Goal: Transaction & Acquisition: Purchase product/service

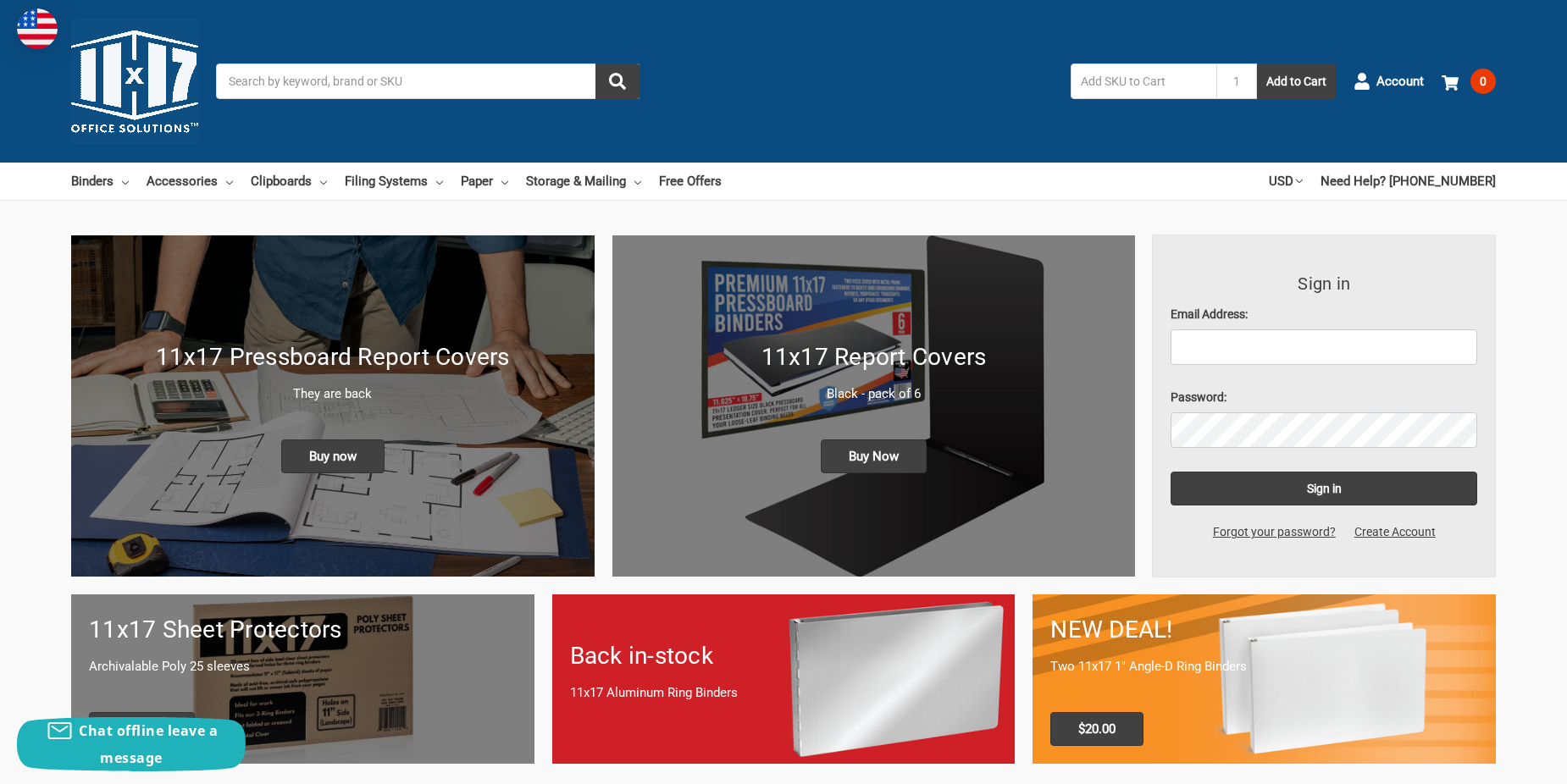
click at [401, 81] on input "Search" at bounding box center [428, 81] width 423 height 36
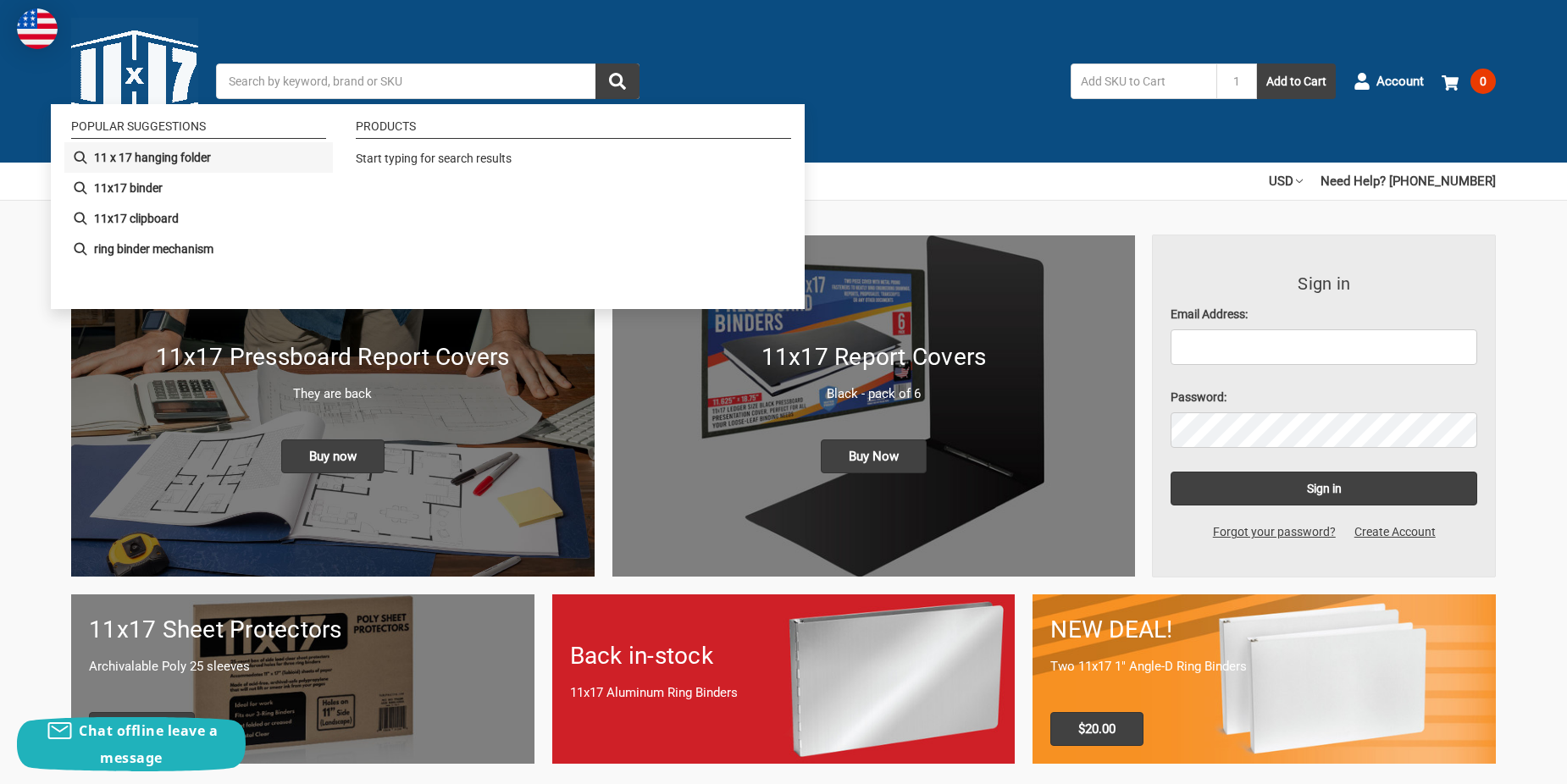
click at [165, 149] on b "11 x 17 hanging folder" at bounding box center [152, 158] width 117 height 18
type input "11 x 17 hanging folder"
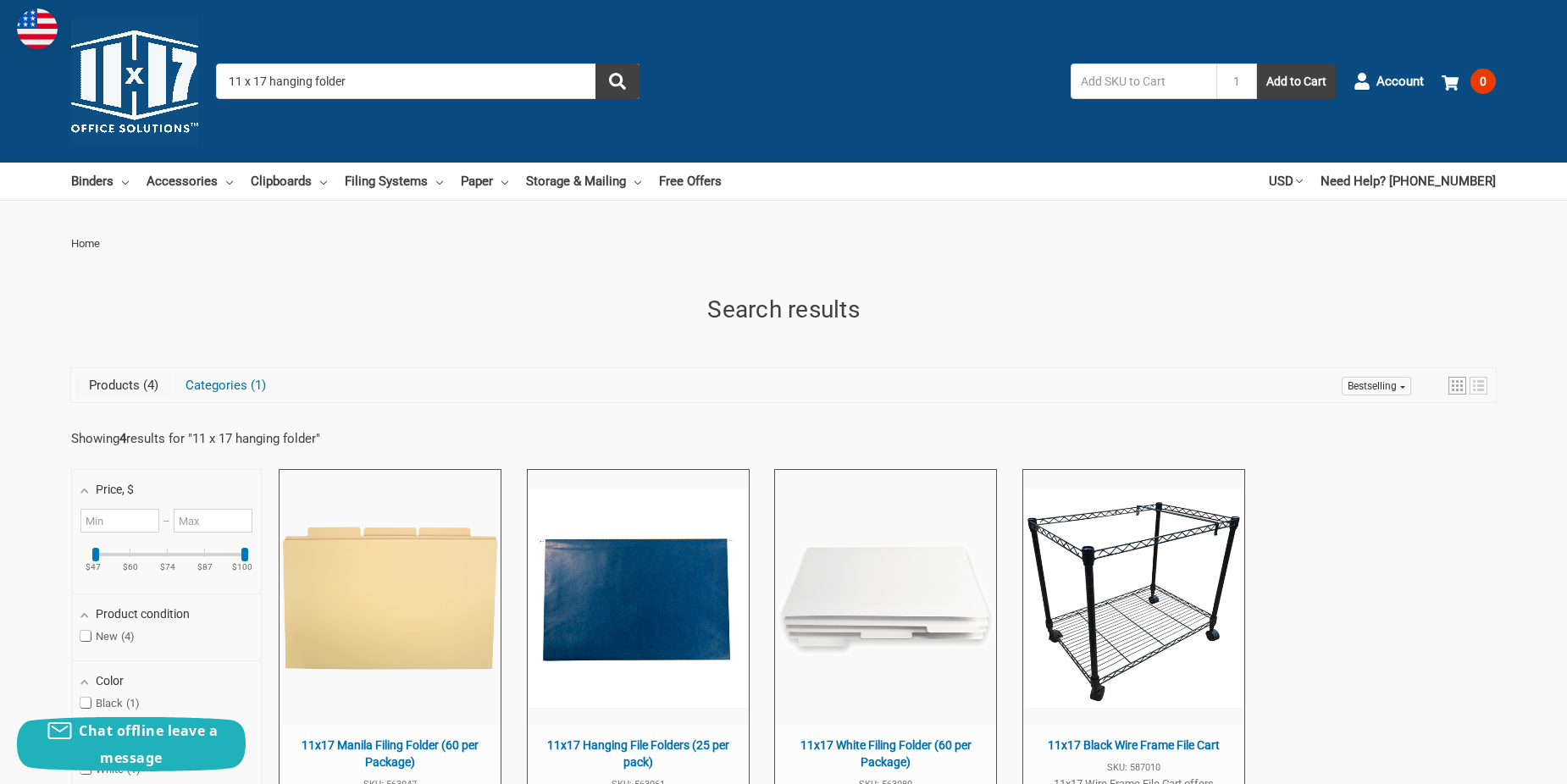
click at [347, 83] on input "11 x 17 hanging folder" at bounding box center [428, 81] width 423 height 36
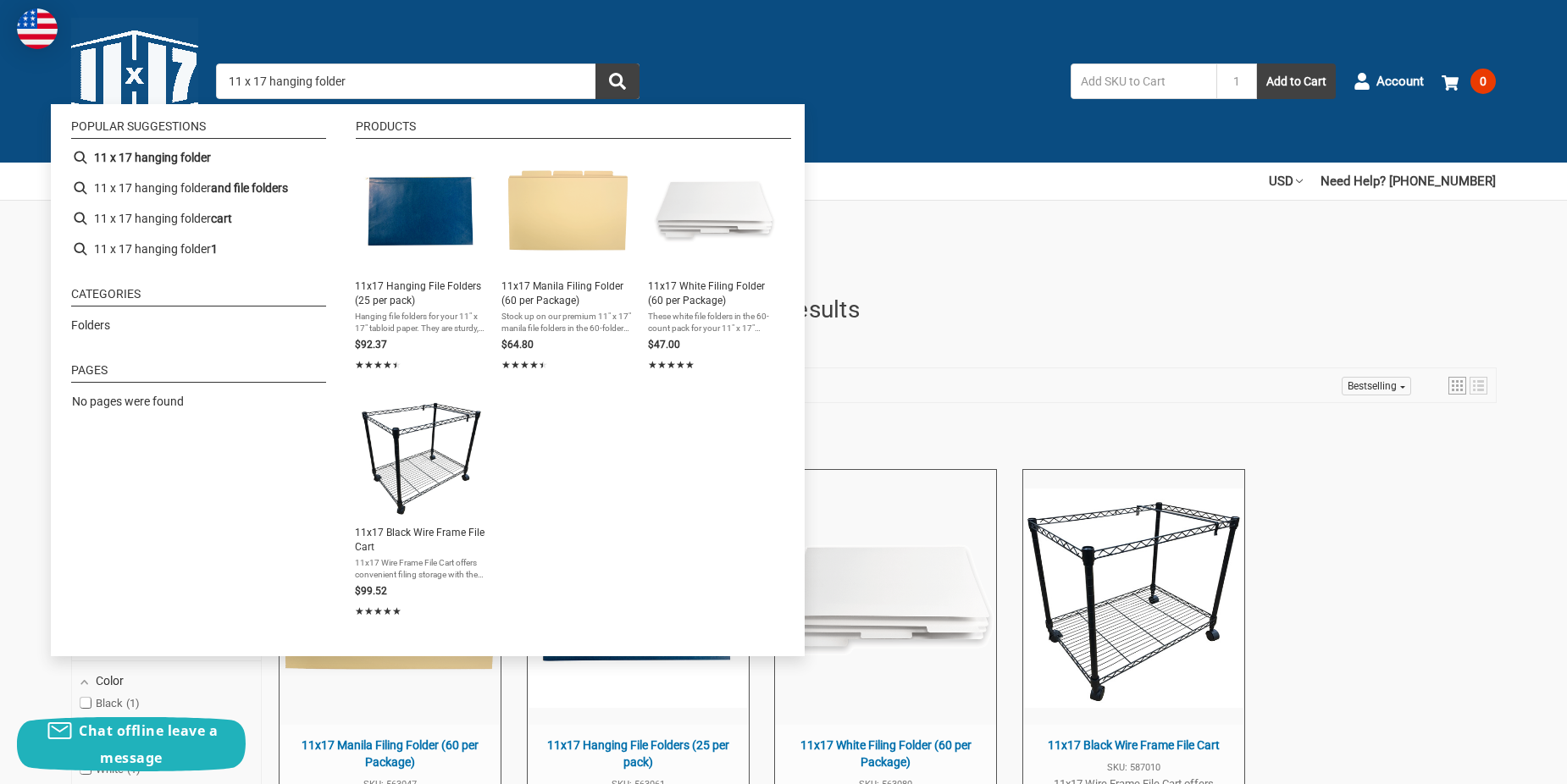
drag, startPoint x: 362, startPoint y: 76, endPoint x: 273, endPoint y: 70, distance: 89.2
click at [273, 70] on input "11 x 17 hanging folder" at bounding box center [428, 81] width 423 height 36
type input "11 x 17 ticket"
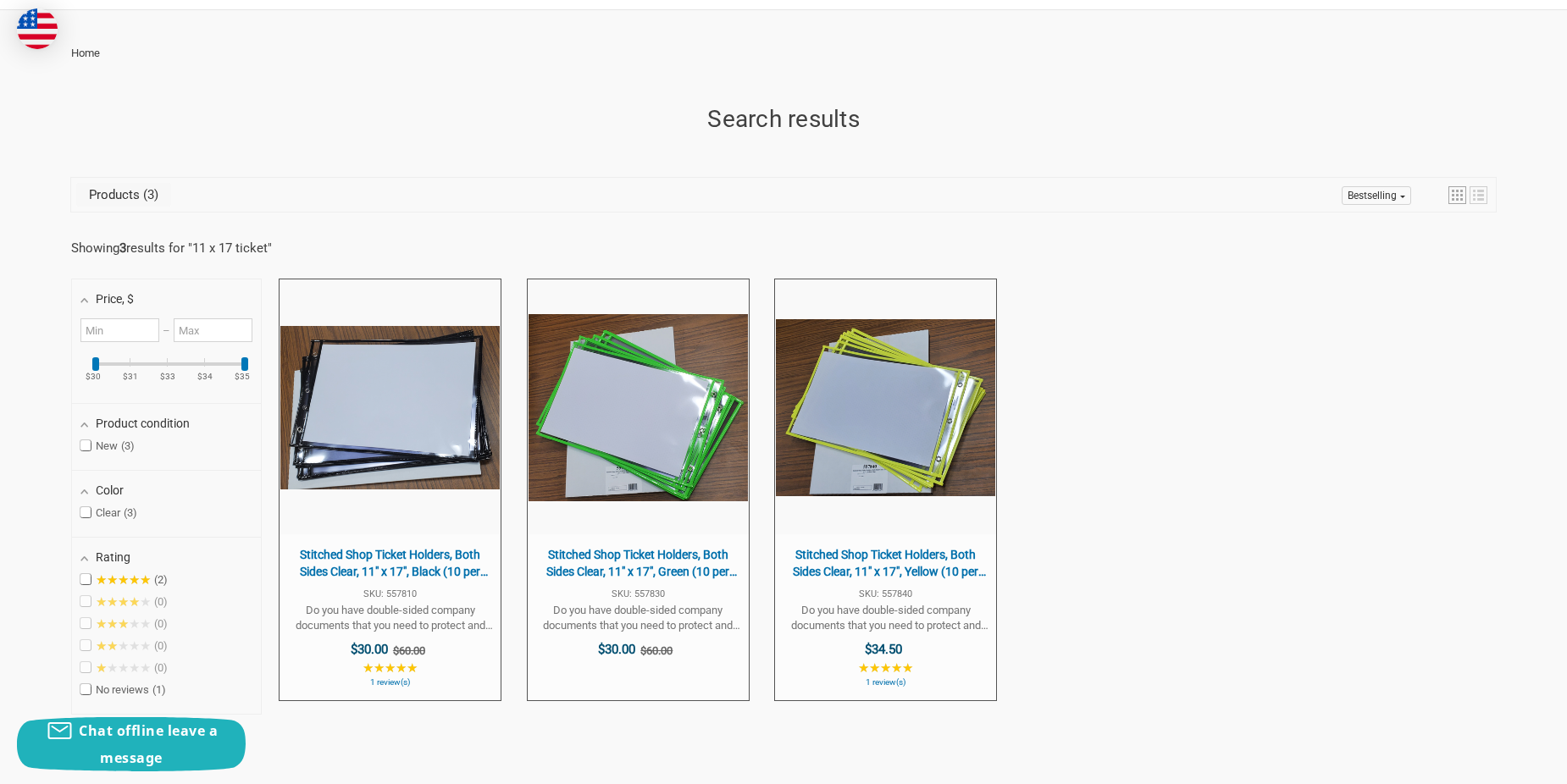
scroll to position [169, 0]
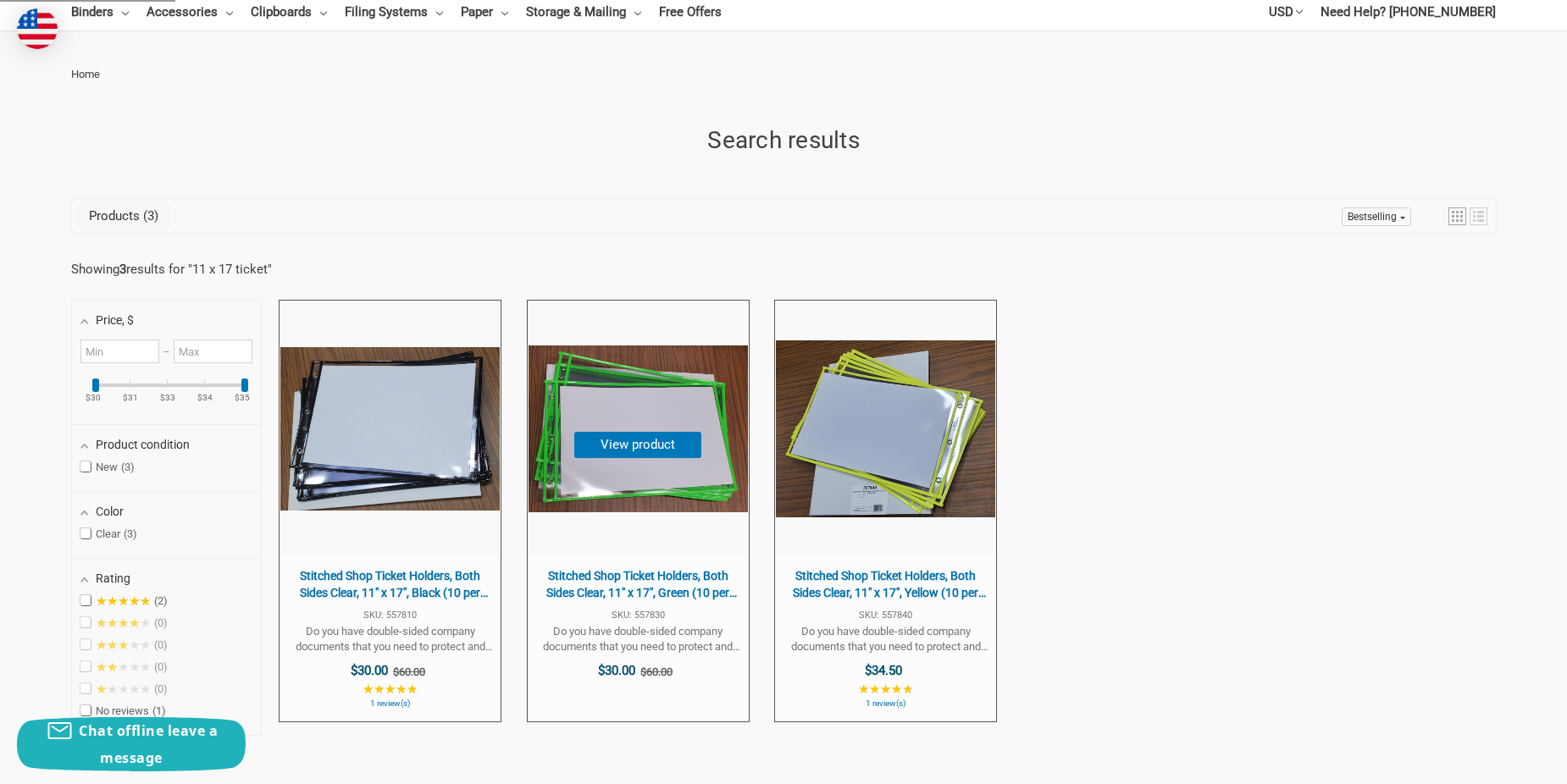
click at [657, 589] on span "Stitched Shop Ticket Holders, Both Sides Clear, 11" x 17", Green (10 per pack)" at bounding box center [639, 584] width 205 height 33
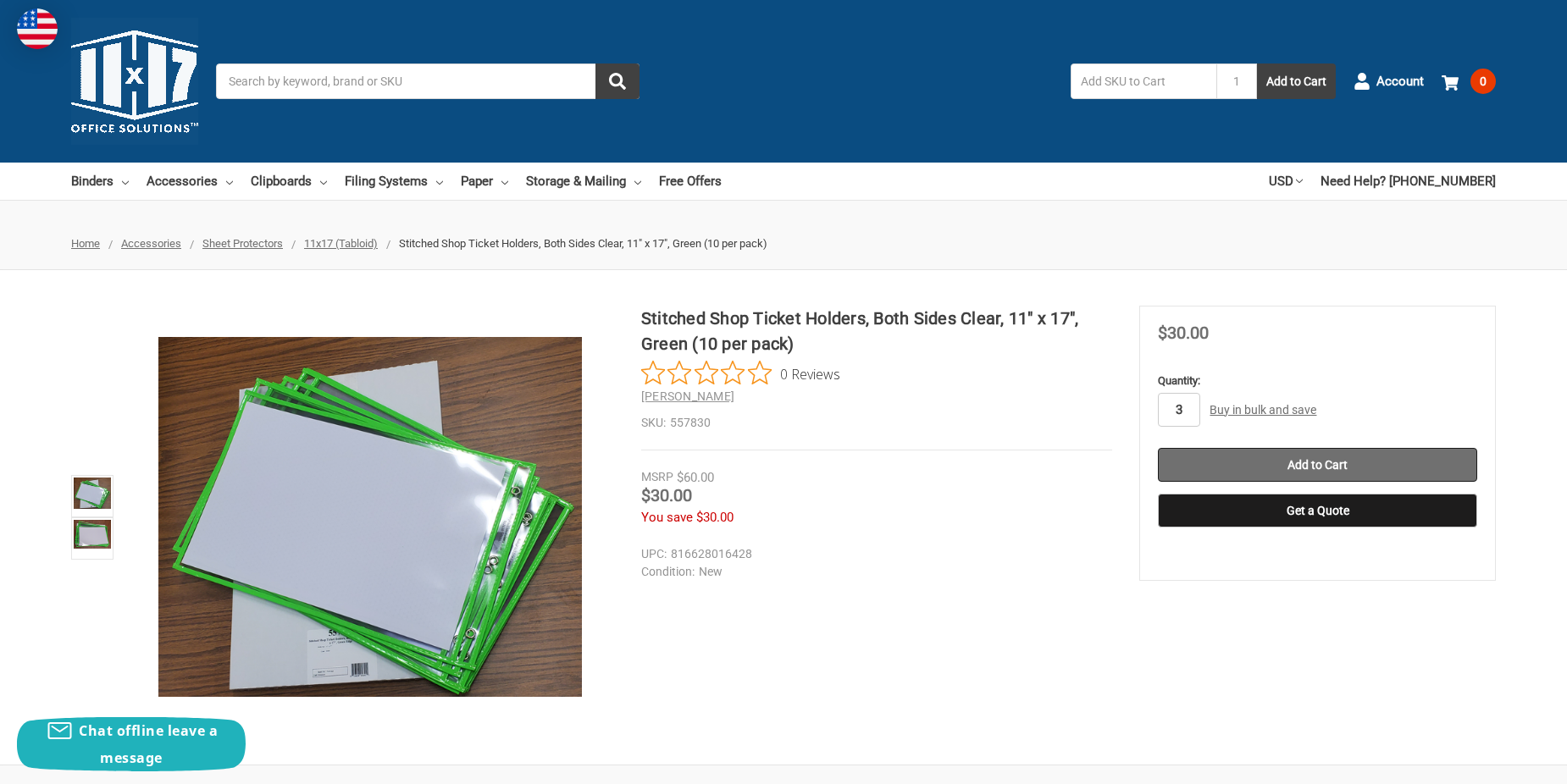
type input "3"
click at [1412, 458] on input "Add to Cart" at bounding box center [1317, 465] width 319 height 34
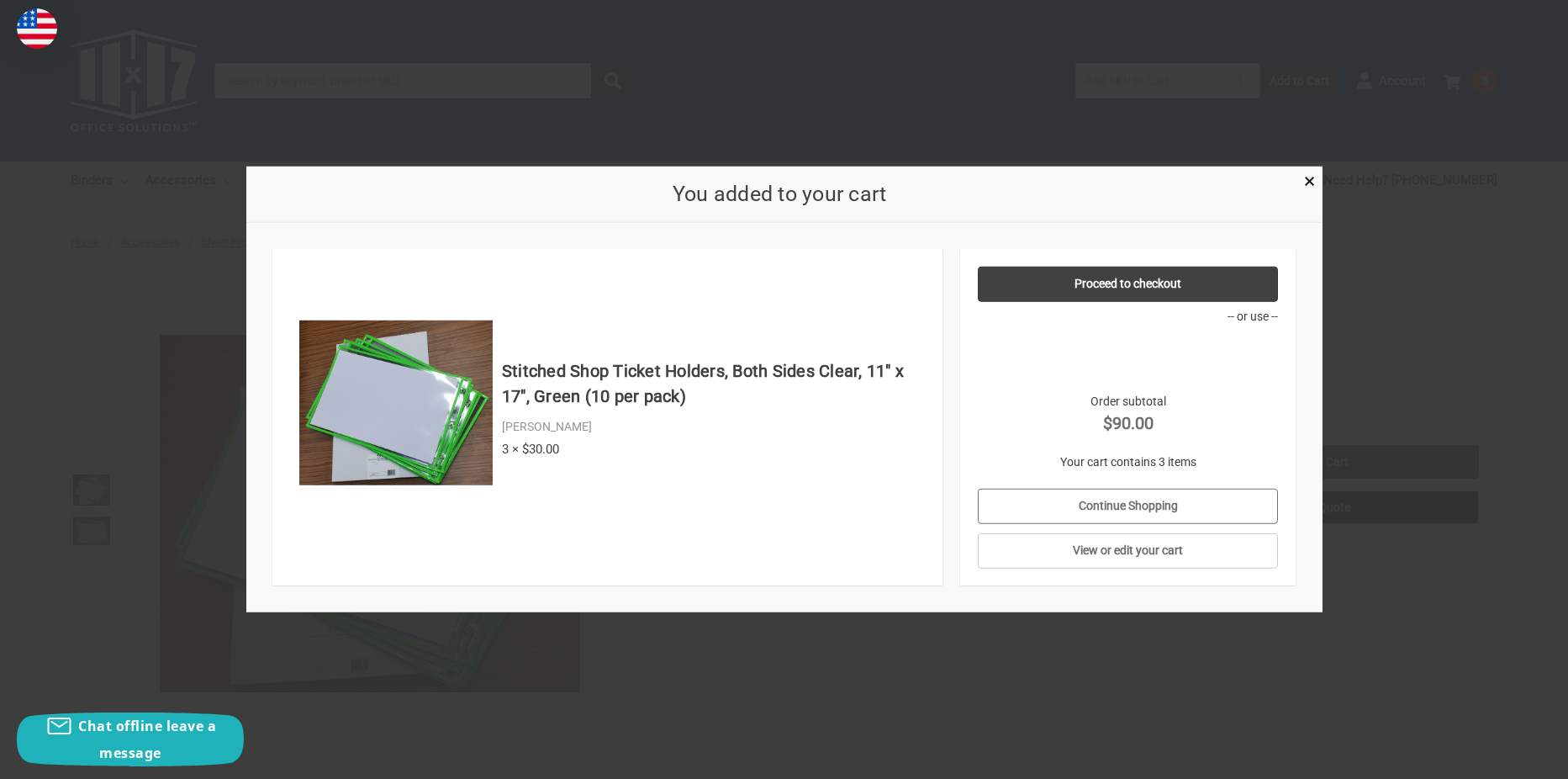
click at [1125, 499] on link "Continue Shopping" at bounding box center [1128, 506] width 300 height 35
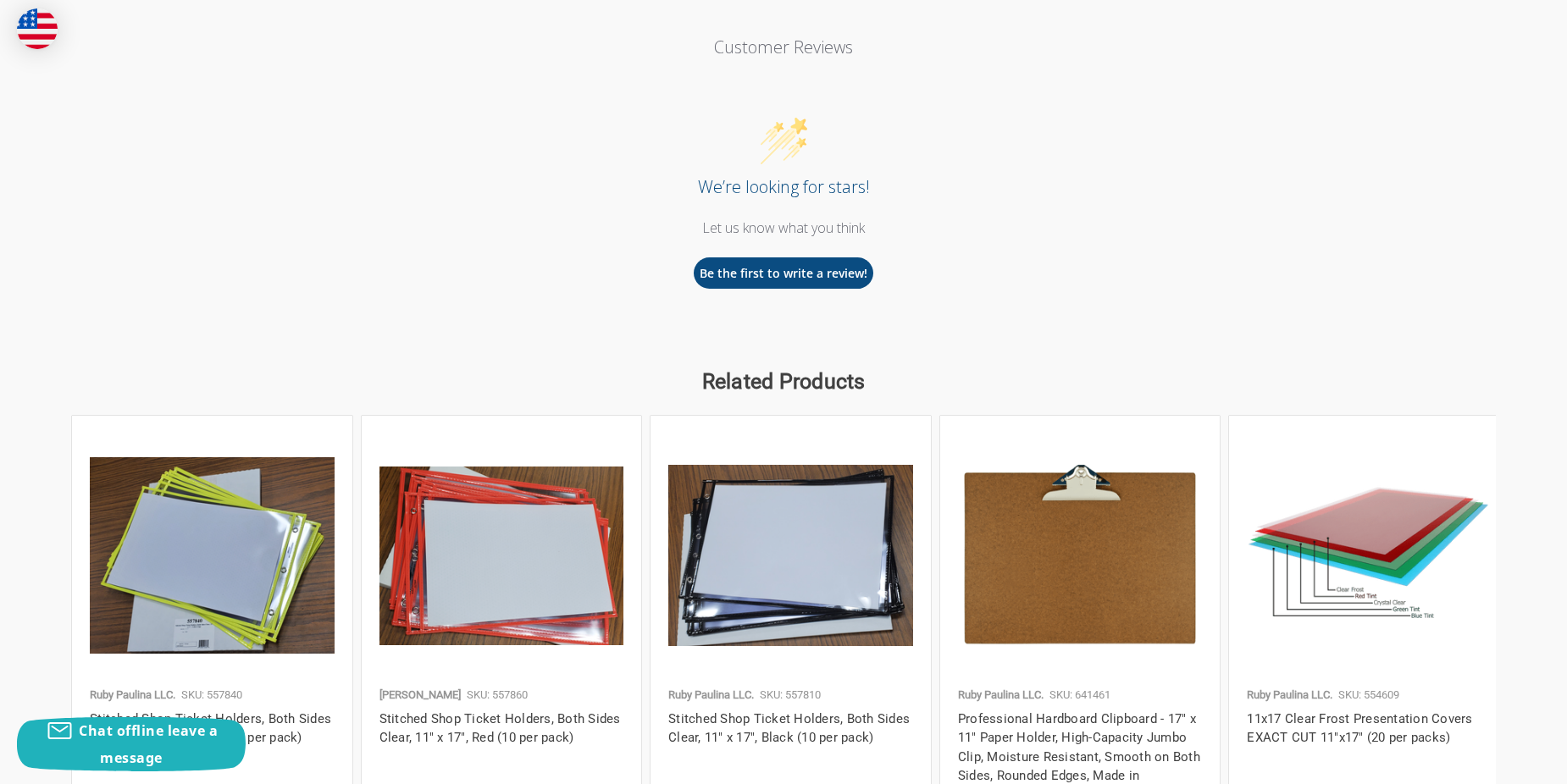
scroll to position [1862, 0]
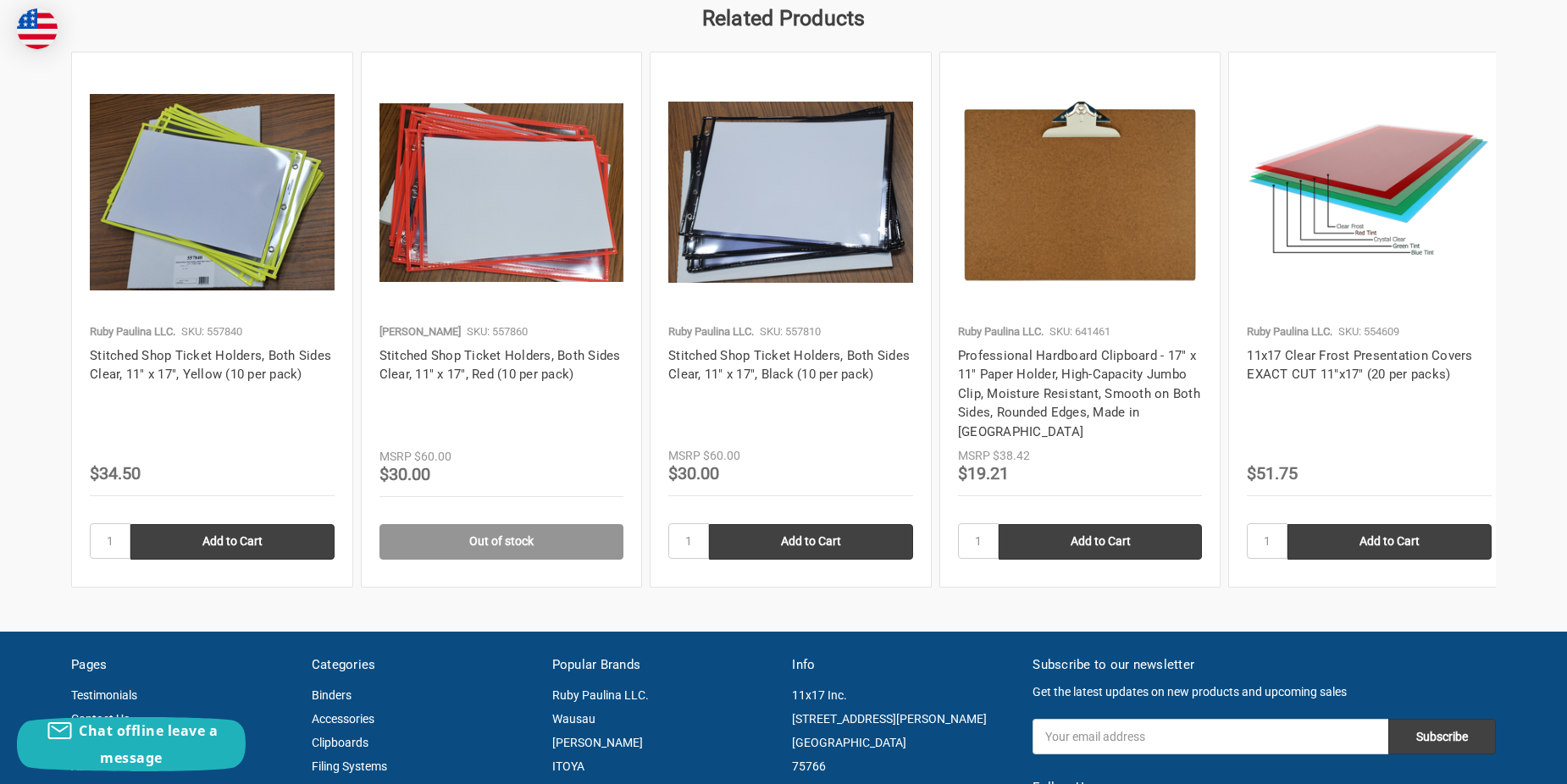
click at [258, 234] on img at bounding box center [212, 193] width 245 height 197
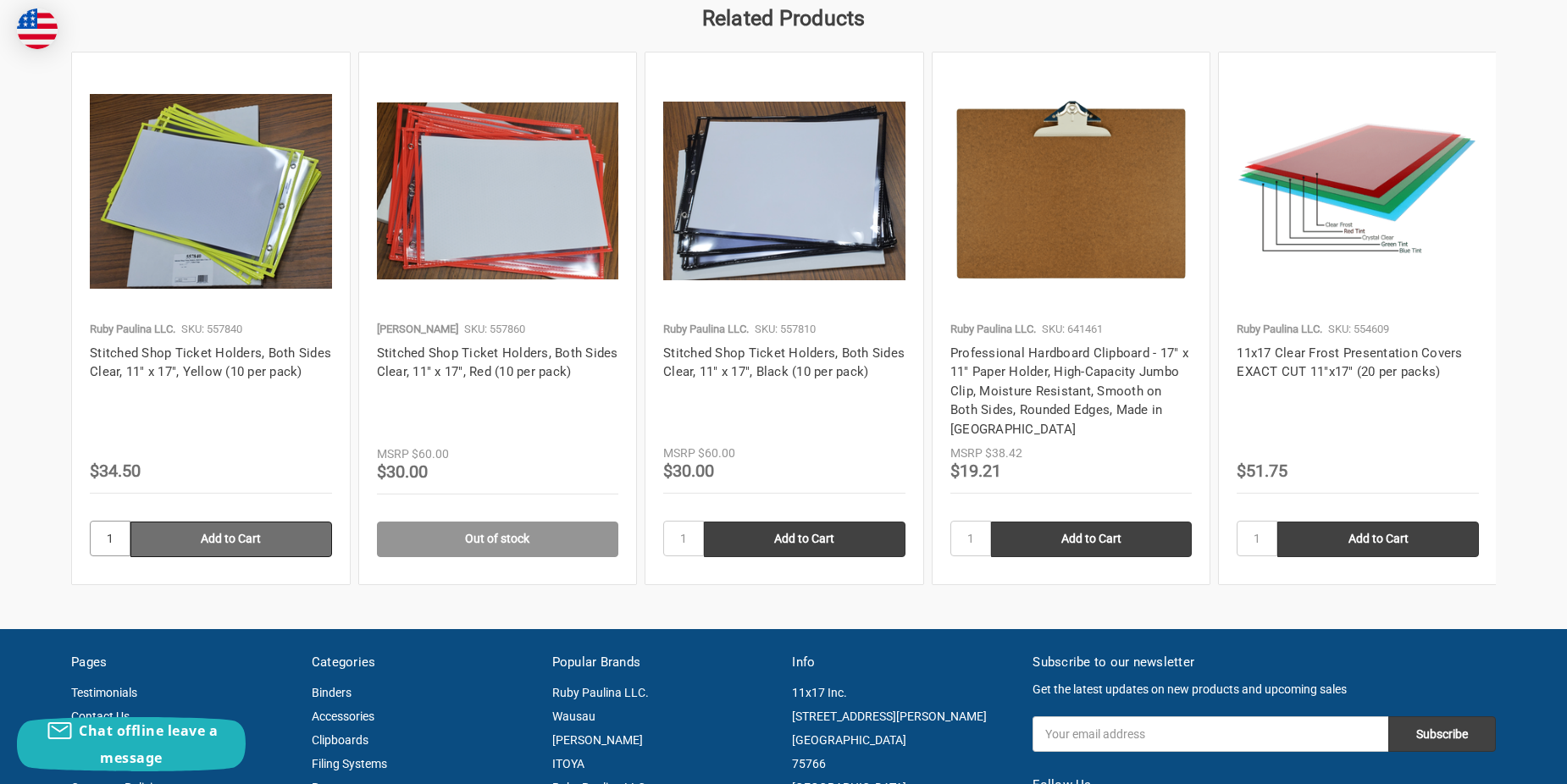
drag, startPoint x: 118, startPoint y: 516, endPoint x: 146, endPoint y: 514, distance: 28.1
click at [144, 525] on form "1 Add to Cart" at bounding box center [211, 539] width 242 height 36
type input "3"
click at [229, 522] on input "Add to Cart" at bounding box center [231, 540] width 202 height 36
type input "Add to Cart"
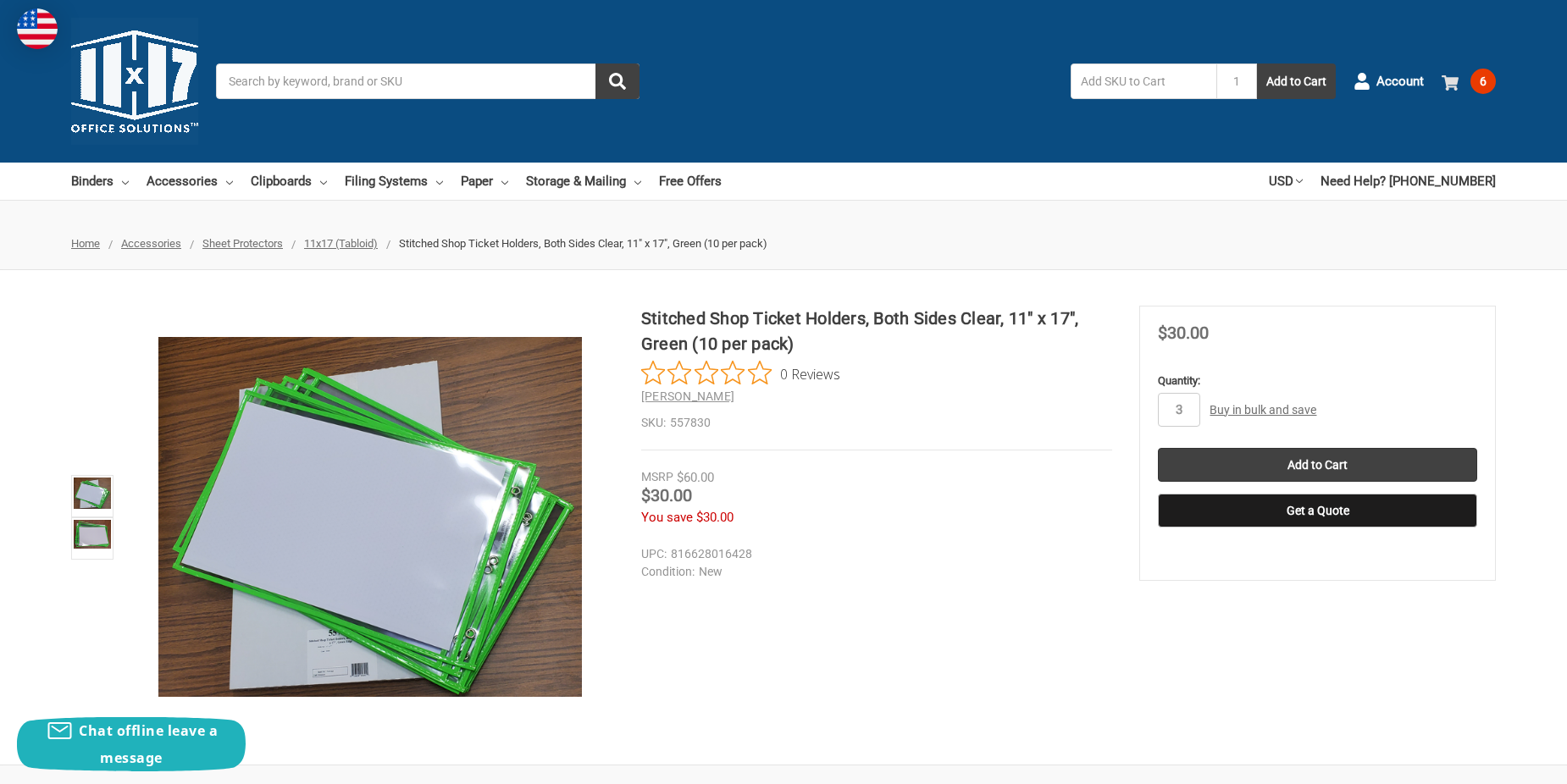
click at [1486, 77] on span "6" at bounding box center [1483, 81] width 26 height 26
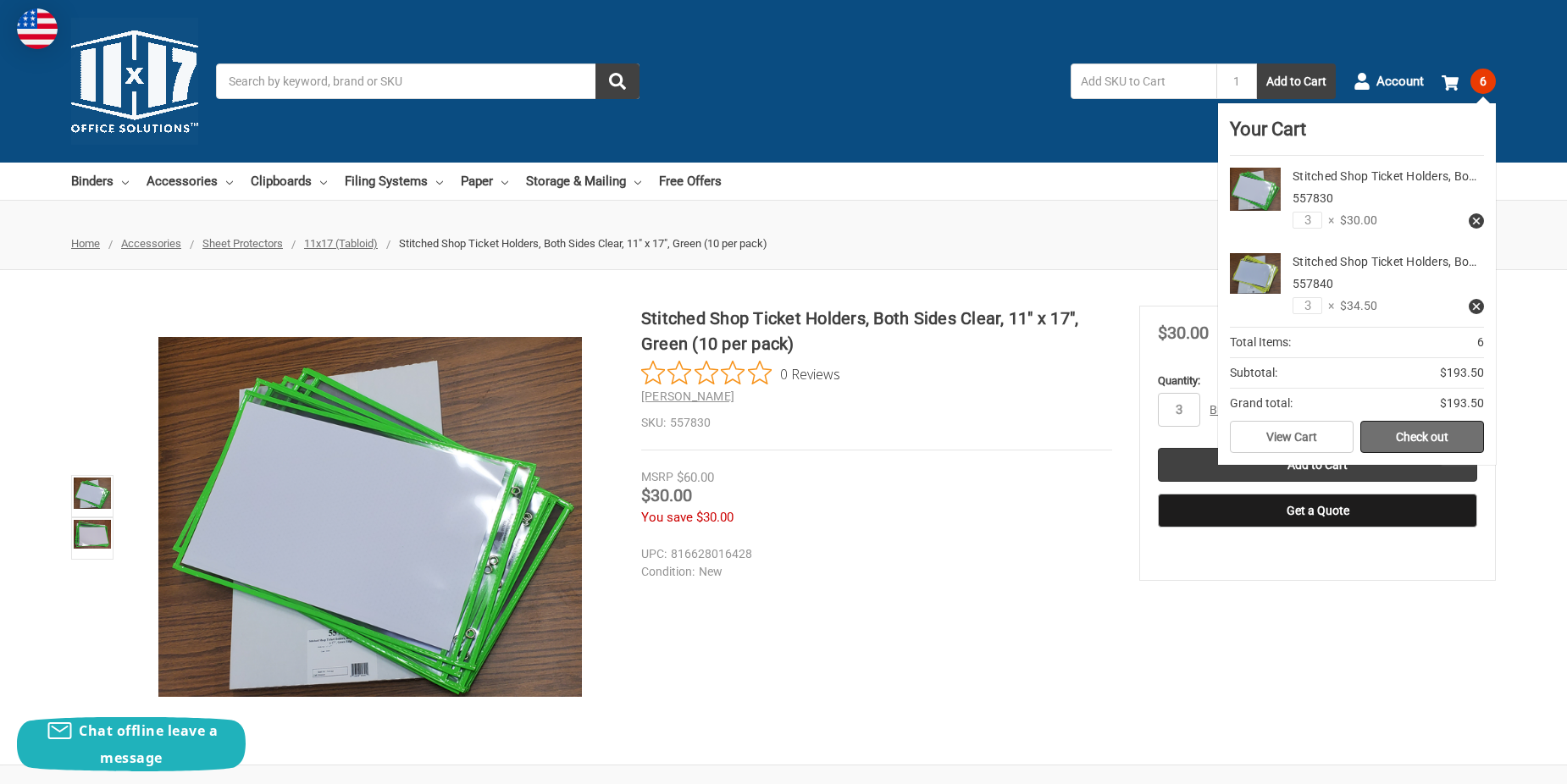
click at [1417, 433] on link "Check out" at bounding box center [1422, 436] width 124 height 32
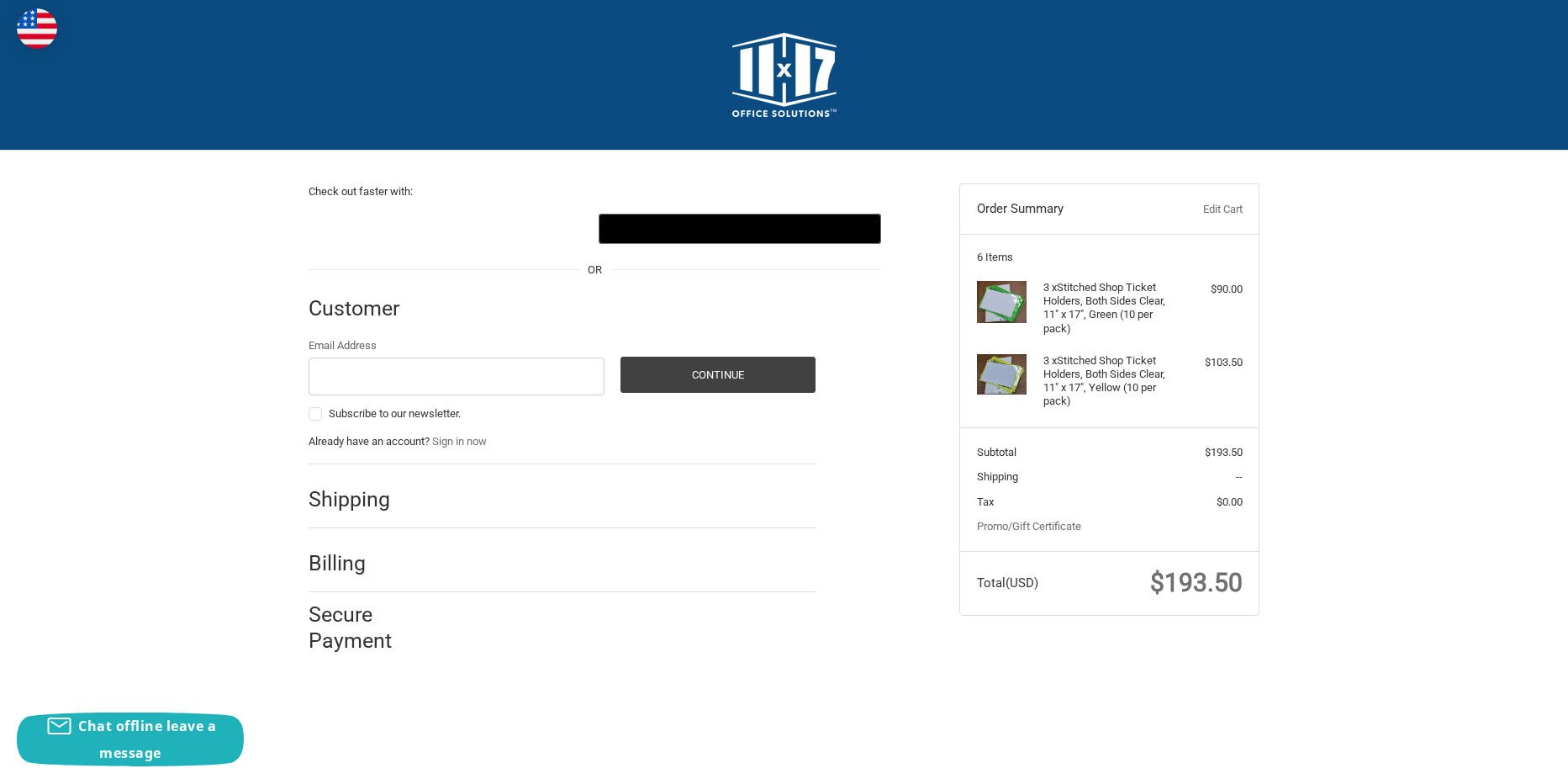
click at [1214, 210] on link "Edit Cart" at bounding box center [1201, 209] width 83 height 17
